Goal: Information Seeking & Learning: Learn about a topic

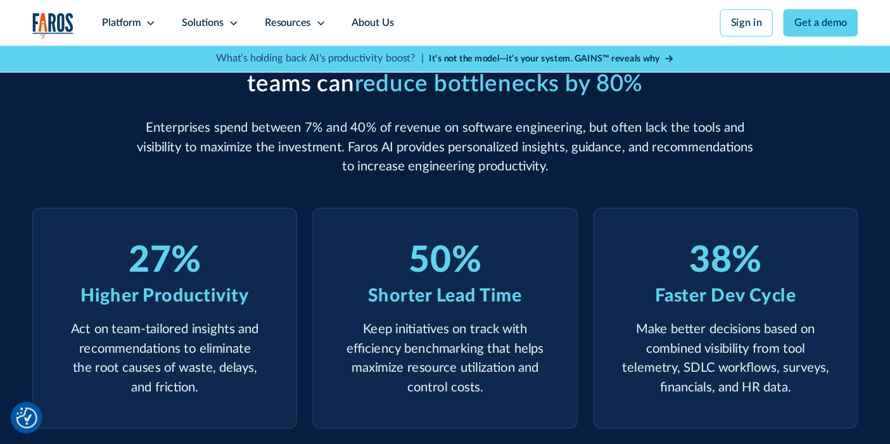
scroll to position [418, 0]
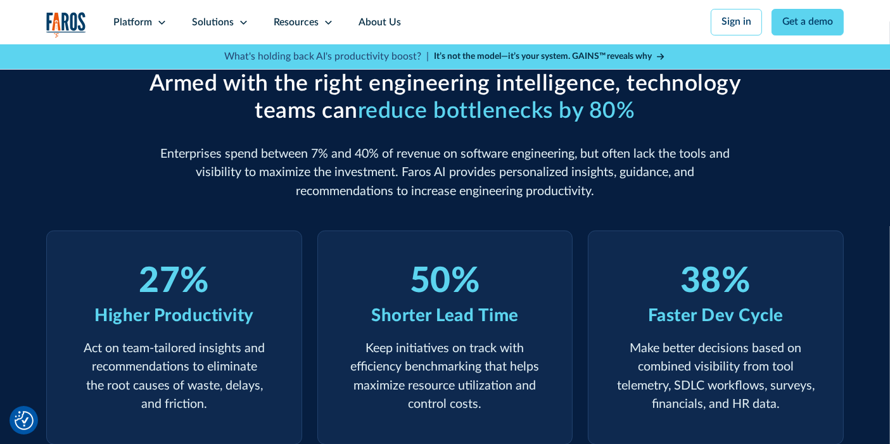
drag, startPoint x: 790, startPoint y: 1, endPoint x: 566, endPoint y: 210, distance: 306.9
click at [566, 210] on div "Armed with the right engineering intelligence, technology teams can reduce bott…" at bounding box center [444, 258] width 797 height 374
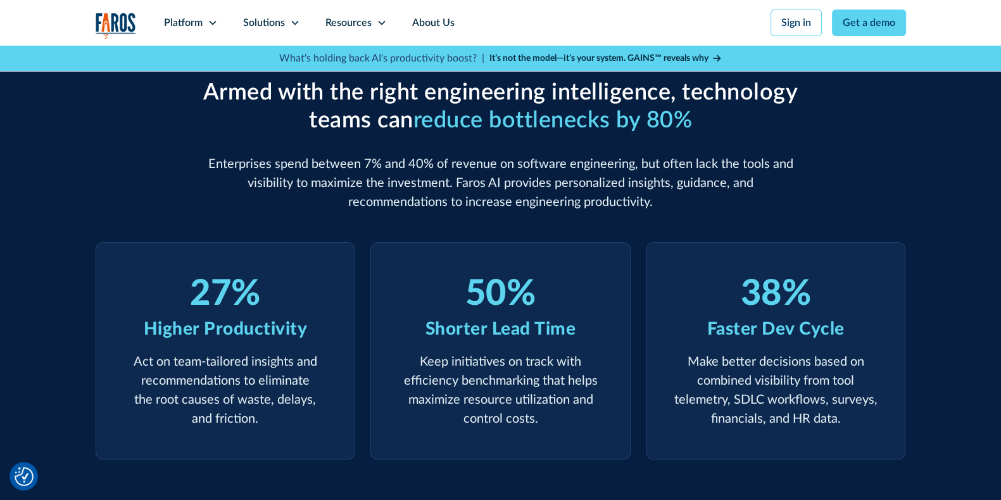
drag, startPoint x: 890, startPoint y: 1, endPoint x: 649, endPoint y: 204, distance: 314.5
click at [649, 204] on p "Enterprises spend between 7% and 40% of revenue on software engineering, but of…" at bounding box center [501, 182] width 608 height 57
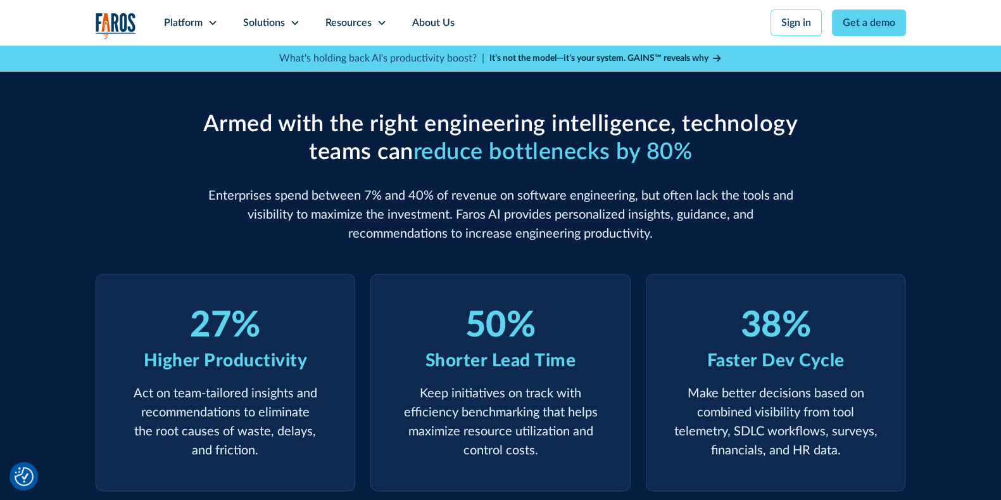
scroll to position [0, 0]
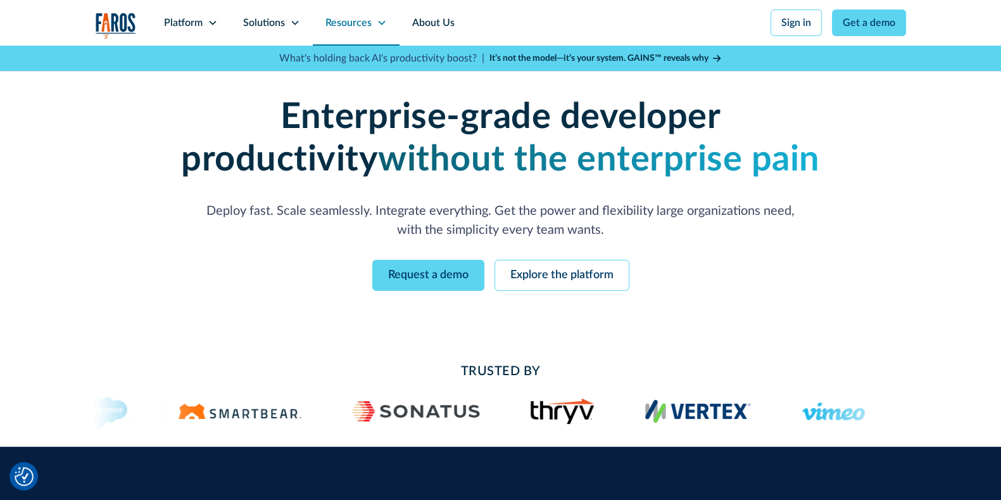
click at [358, 23] on div "Resources" at bounding box center [348, 22] width 46 height 15
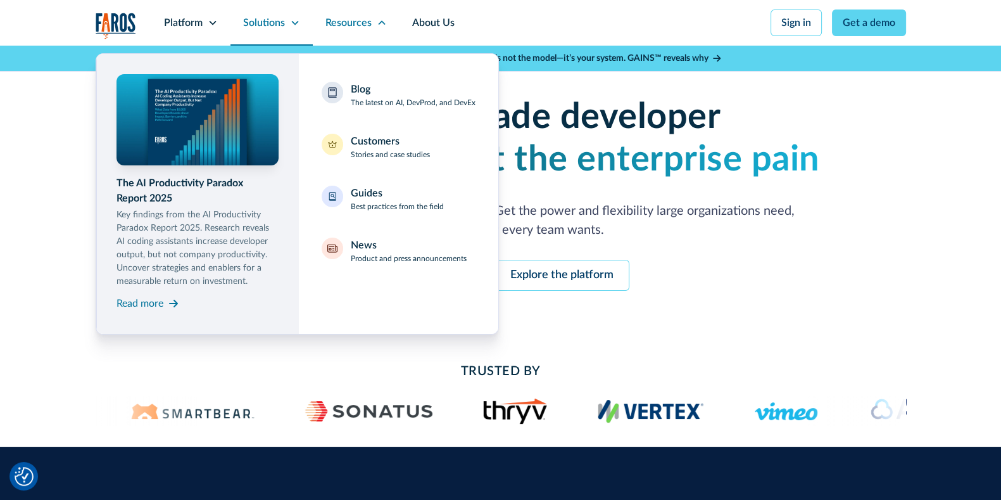
click at [276, 25] on div "Solutions" at bounding box center [264, 22] width 42 height 15
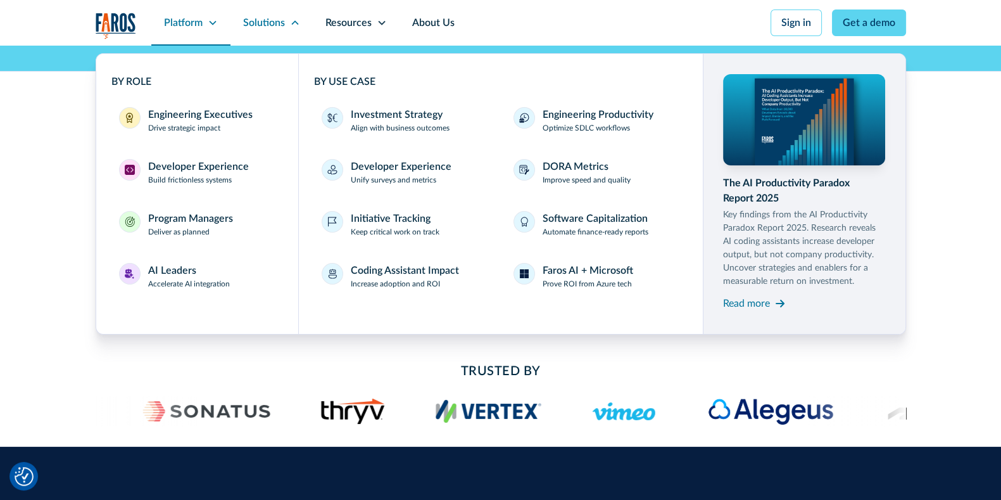
click at [200, 25] on div "Platform" at bounding box center [183, 22] width 39 height 15
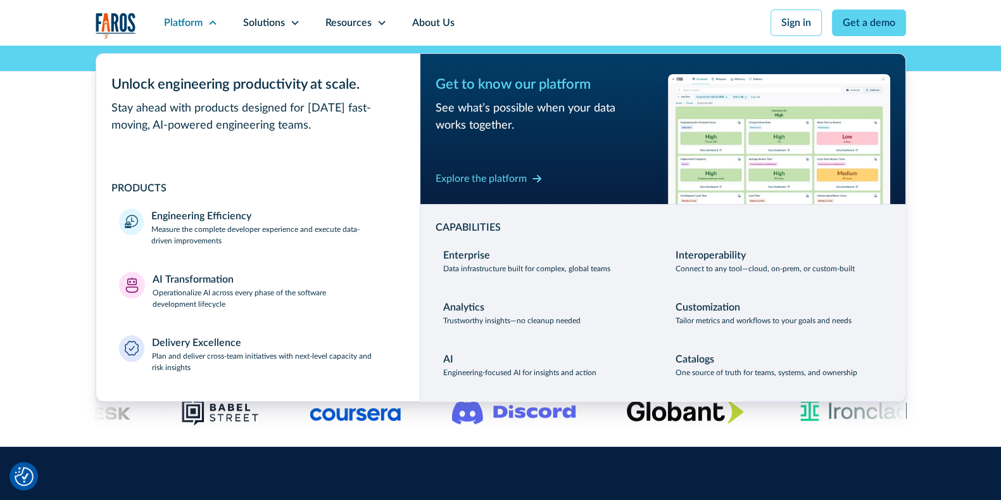
click at [800, 220] on div "Enterprise-grade developer productivity without the enterprise pain Deploy fast…" at bounding box center [500, 194] width 1001 height 296
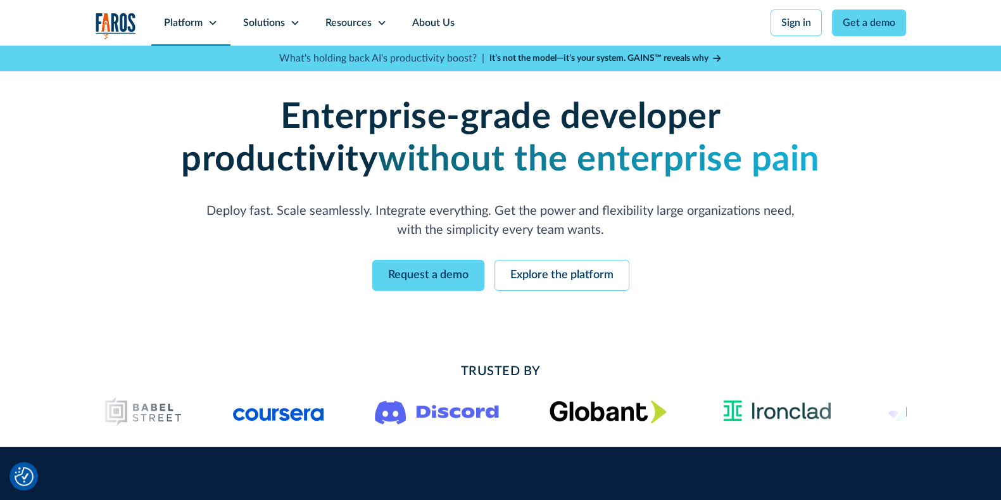
click at [198, 20] on div "Platform" at bounding box center [183, 22] width 39 height 15
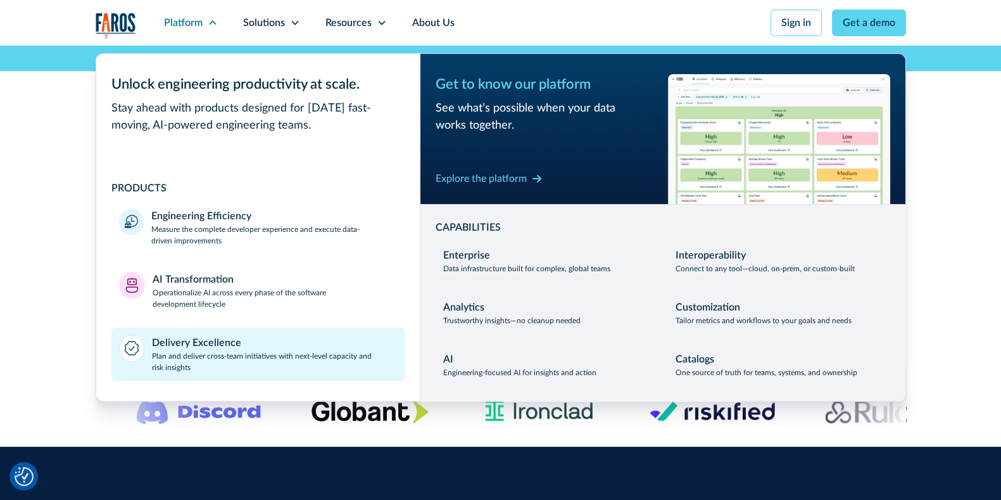
click at [201, 358] on p "Plan and deliver cross-team initiatives with next-level capacity and risk insig…" at bounding box center [274, 361] width 245 height 23
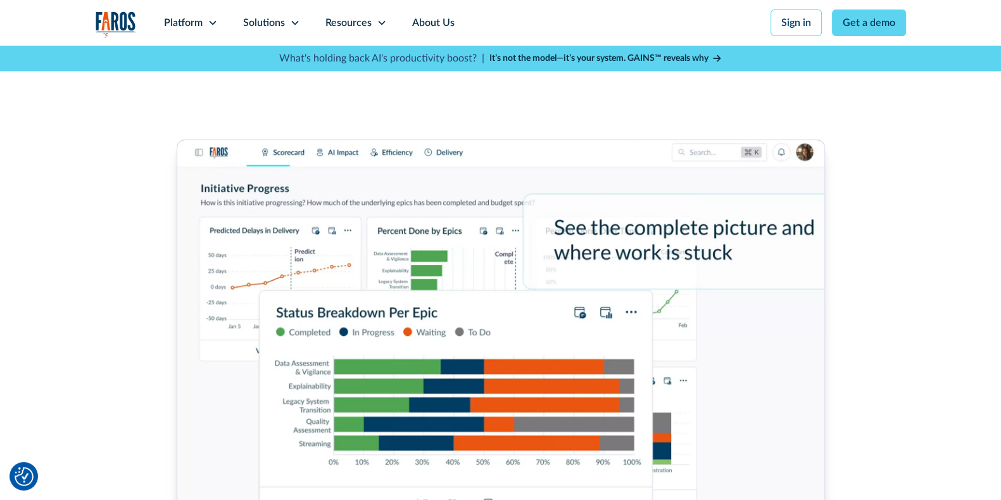
scroll to position [722, 0]
